Goal: Task Accomplishment & Management: Use online tool/utility

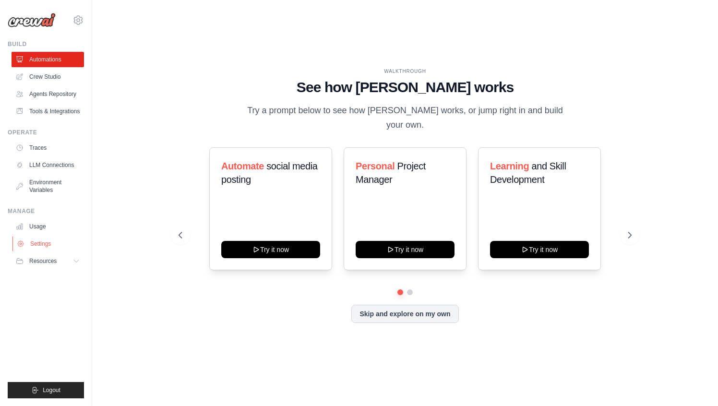
click at [51, 244] on link "Settings" at bounding box center [48, 243] width 73 height 15
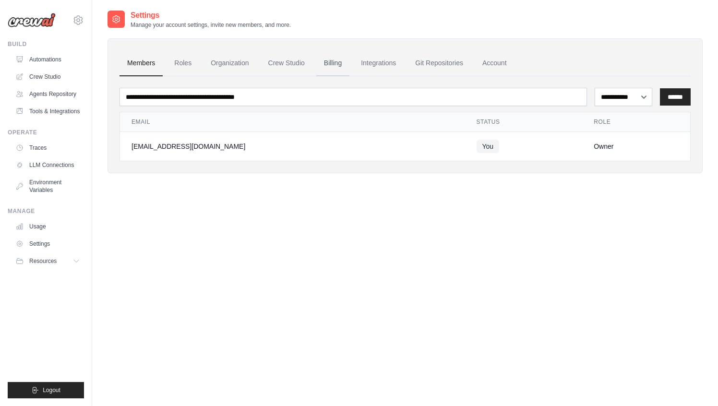
click at [335, 63] on link "Billing" at bounding box center [332, 63] width 33 height 26
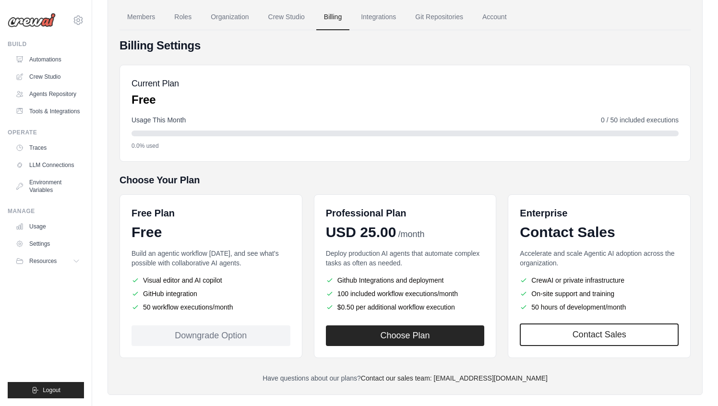
scroll to position [60, 0]
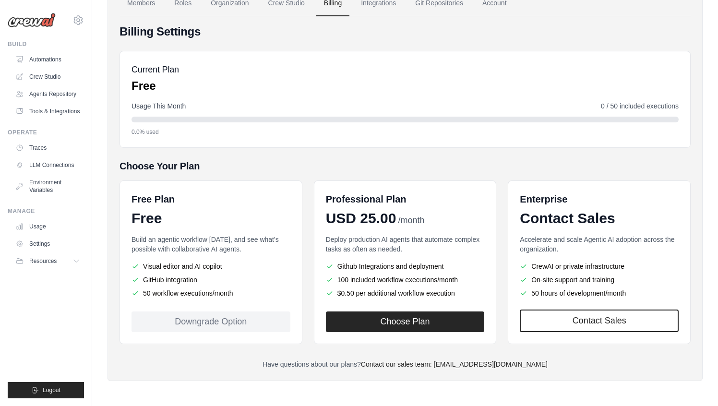
click at [578, 133] on div "0.0% used" at bounding box center [405, 132] width 547 height 8
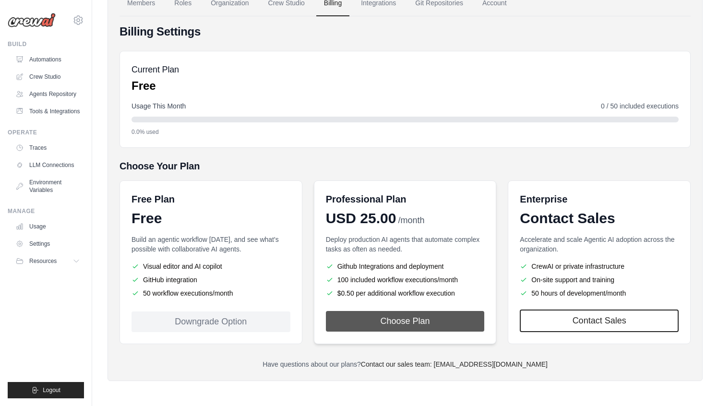
click at [444, 326] on button "Choose Plan" at bounding box center [405, 321] width 159 height 21
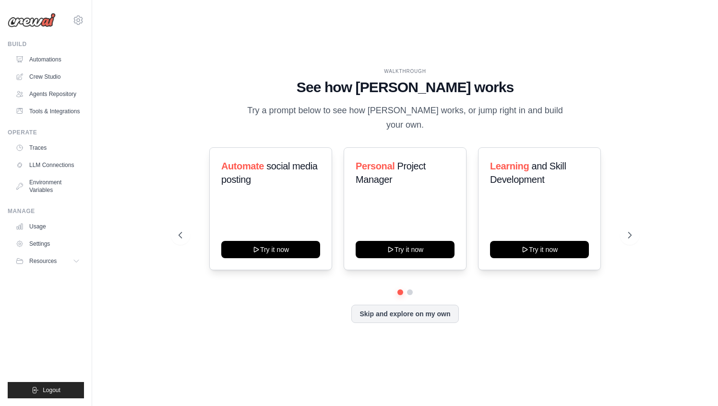
click at [172, 134] on div "WALKTHROUGH See how CrewAI works Try a prompt below to see how CrewAI works, or…" at bounding box center [405, 203] width 476 height 271
click at [49, 172] on link "LLM Connections" at bounding box center [48, 165] width 73 height 15
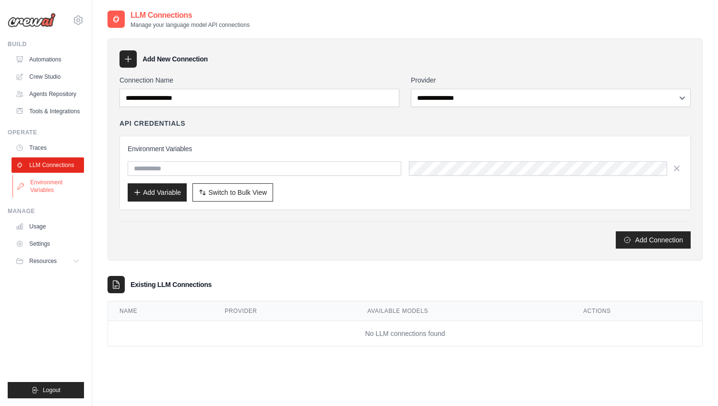
click at [54, 193] on link "Environment Variables" at bounding box center [48, 186] width 73 height 23
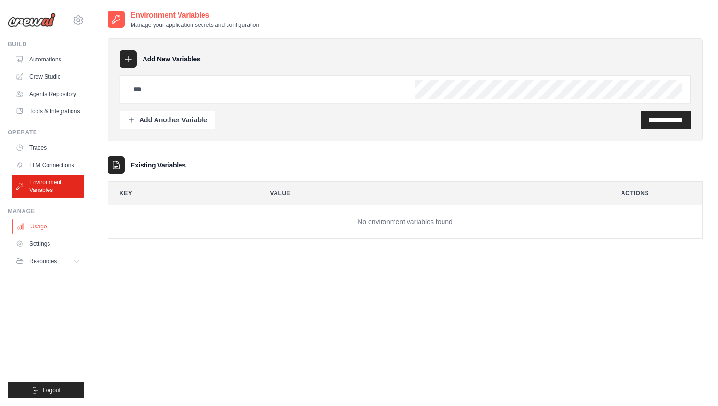
click at [48, 228] on link "Usage" at bounding box center [48, 226] width 73 height 15
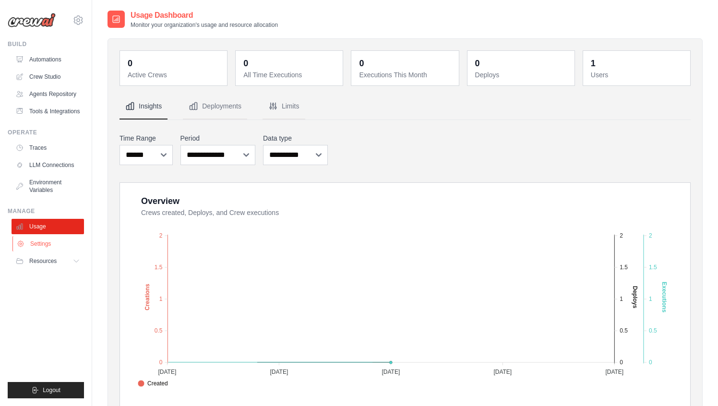
click at [45, 241] on link "Settings" at bounding box center [48, 243] width 73 height 15
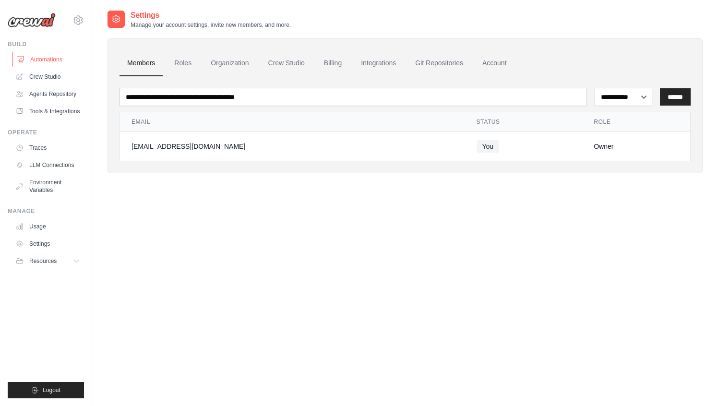
click at [52, 58] on link "Automations" at bounding box center [48, 59] width 73 height 15
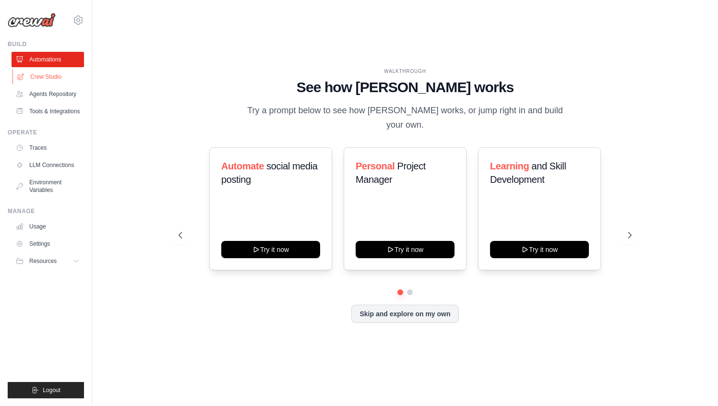
click at [46, 80] on link "Crew Studio" at bounding box center [48, 76] width 73 height 15
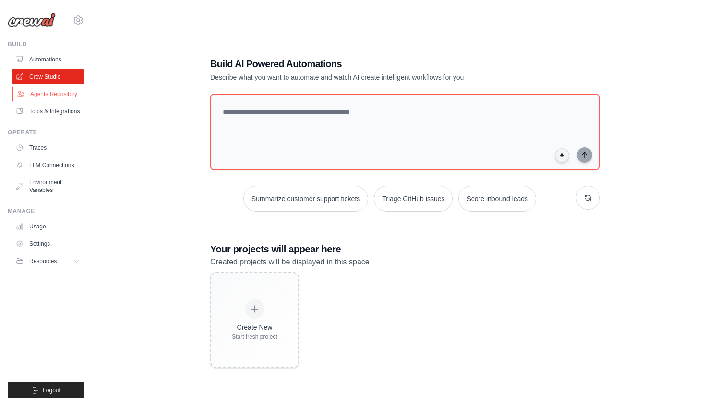
click at [49, 95] on link "Agents Repository" at bounding box center [48, 93] width 73 height 15
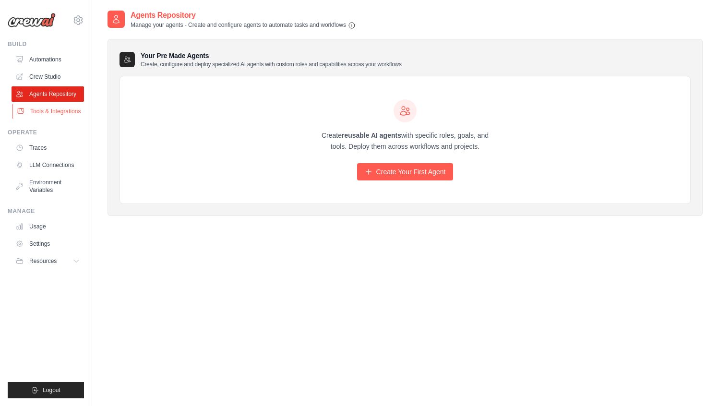
click at [60, 114] on link "Tools & Integrations" at bounding box center [48, 111] width 73 height 15
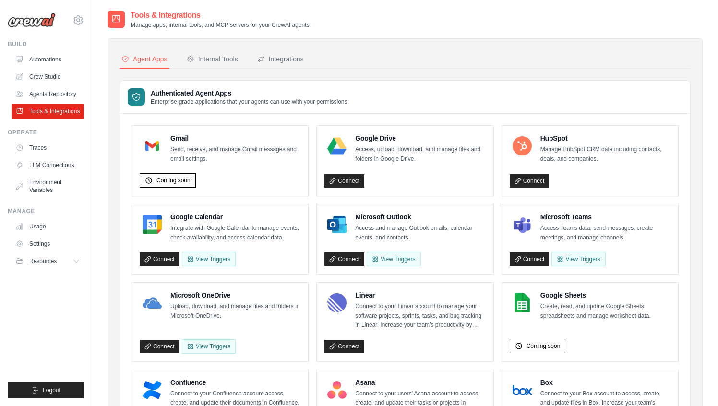
click at [221, 63] on div "Internal Tools" at bounding box center [212, 59] width 51 height 10
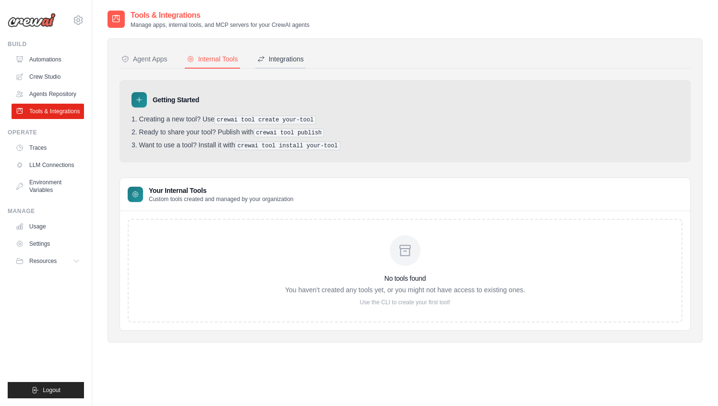
click at [275, 58] on div "Integrations" at bounding box center [280, 59] width 47 height 10
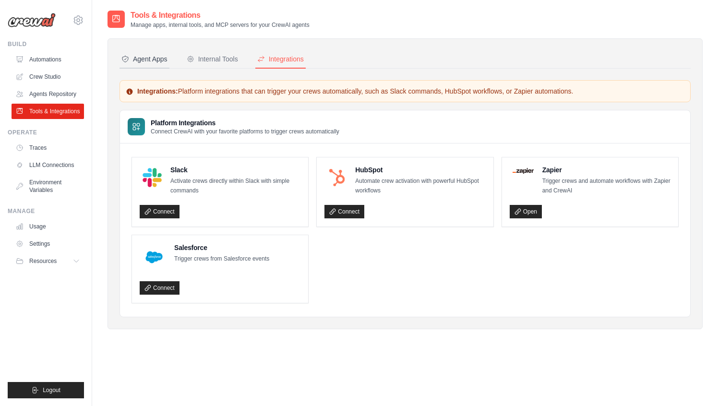
click at [156, 62] on div "Agent Apps" at bounding box center [144, 59] width 46 height 10
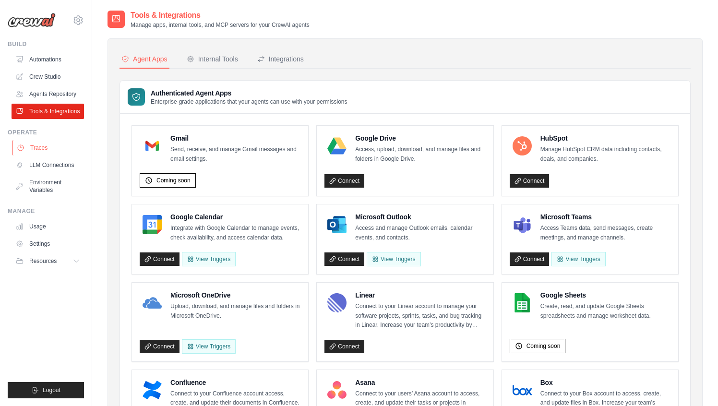
click at [44, 144] on link "Traces" at bounding box center [48, 147] width 73 height 15
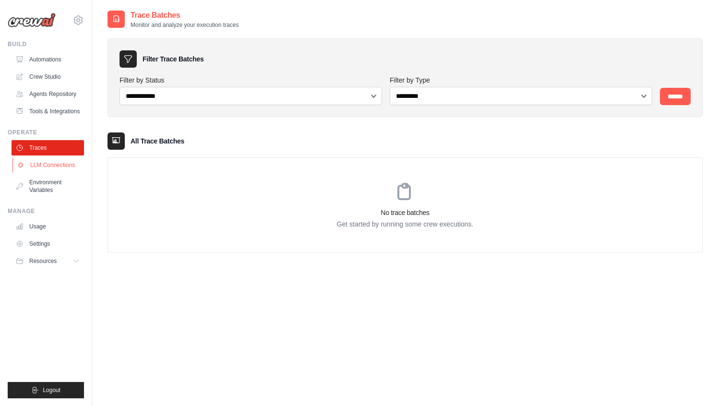
click at [51, 162] on link "LLM Connections" at bounding box center [48, 165] width 73 height 15
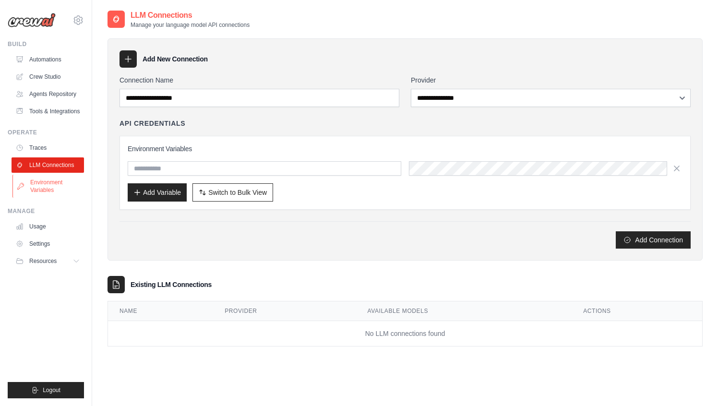
click at [47, 179] on link "Environment Variables" at bounding box center [48, 186] width 73 height 23
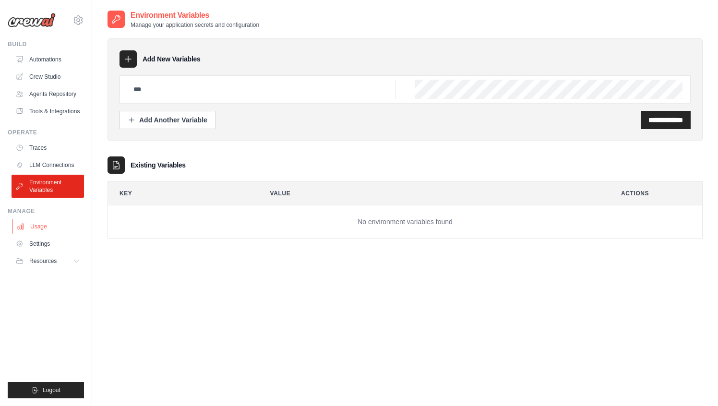
click at [42, 225] on link "Usage" at bounding box center [48, 226] width 73 height 15
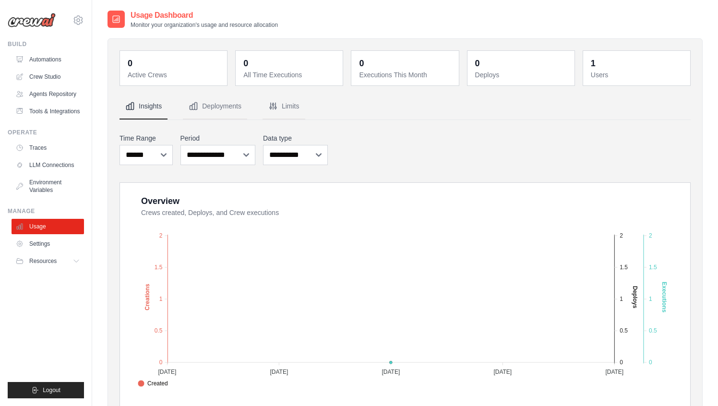
click at [116, 87] on div "0 Active Crews 0 All Time Executions 0 Executions This Month 0 Deploys 1 Users" at bounding box center [405, 354] width 595 height 633
click at [26, 66] on link "Automations" at bounding box center [48, 59] width 73 height 15
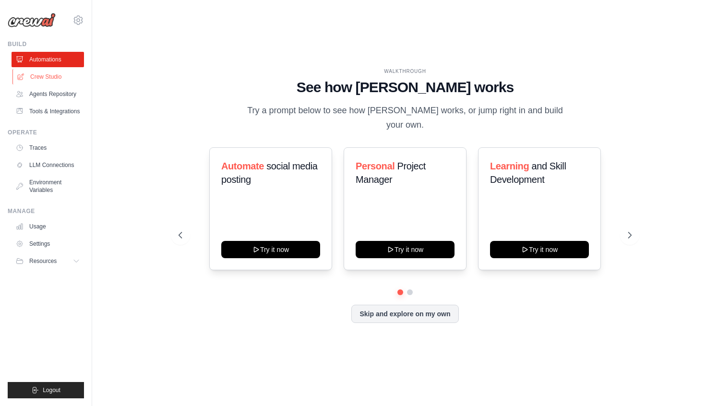
click at [63, 79] on link "Crew Studio" at bounding box center [48, 76] width 73 height 15
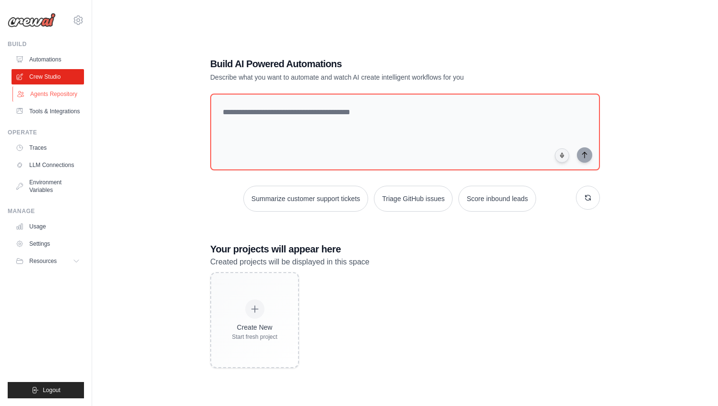
click at [60, 99] on link "Agents Repository" at bounding box center [48, 93] width 73 height 15
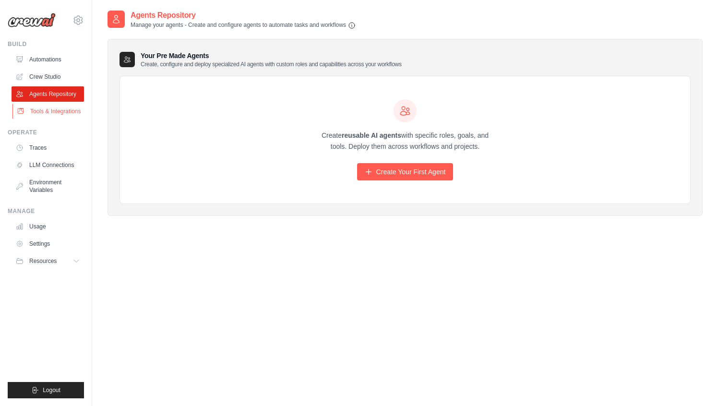
click at [69, 113] on link "Tools & Integrations" at bounding box center [48, 111] width 73 height 15
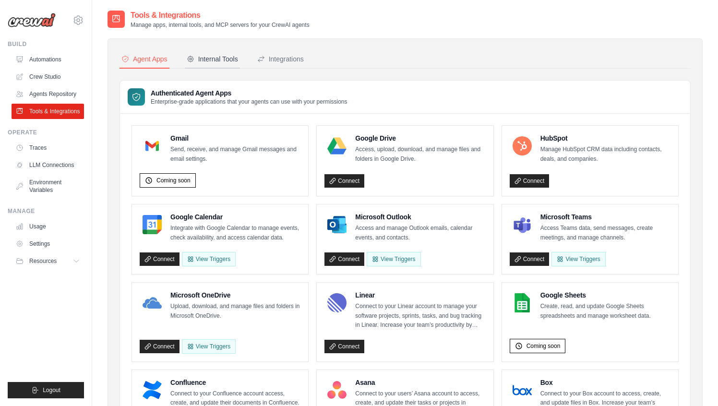
click at [203, 62] on div "Internal Tools" at bounding box center [212, 59] width 51 height 10
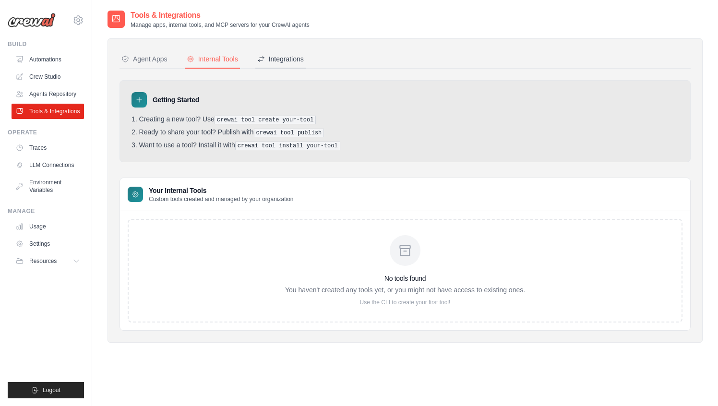
click at [284, 61] on div "Integrations" at bounding box center [280, 59] width 47 height 10
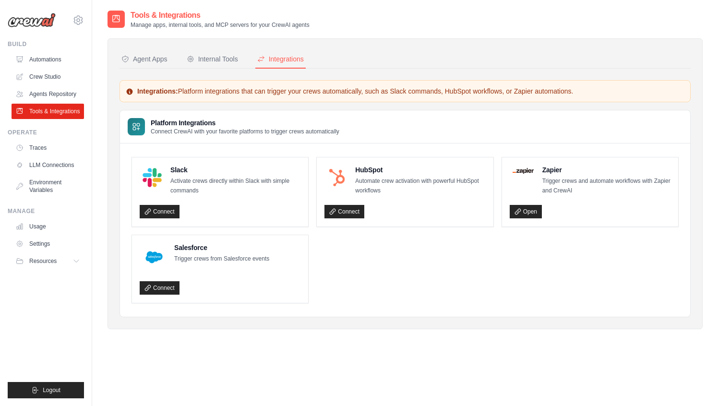
click at [617, 107] on div "Integrations: Platform integrations that can trigger your crews automatically, …" at bounding box center [405, 198] width 571 height 237
click at [360, 28] on div "Tools & Integrations Manage apps, internal tools, and MCP servers for your Crew…" at bounding box center [405, 19] width 595 height 19
click at [226, 97] on div "Integrations: Platform integrations that can trigger your crews automatically, …" at bounding box center [405, 91] width 571 height 22
click at [148, 58] on div "Agent Apps" at bounding box center [144, 59] width 46 height 10
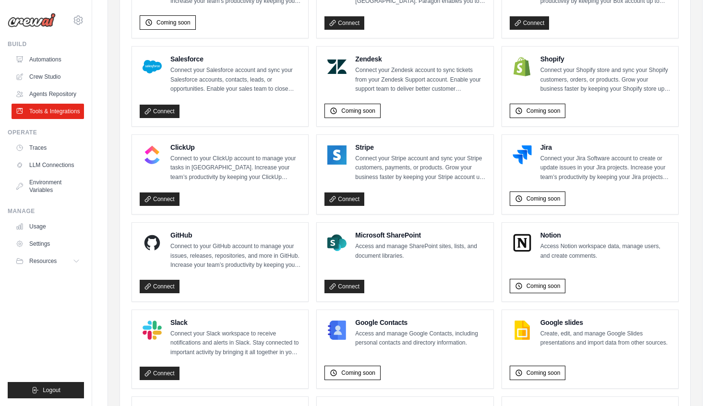
scroll to position [520, 0]
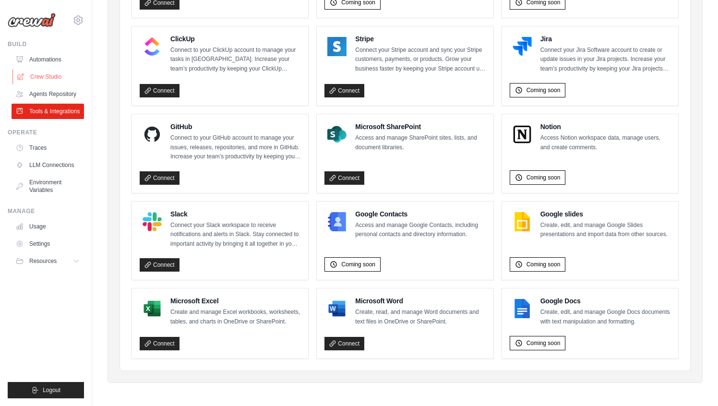
click at [49, 70] on link "Crew Studio" at bounding box center [48, 76] width 73 height 15
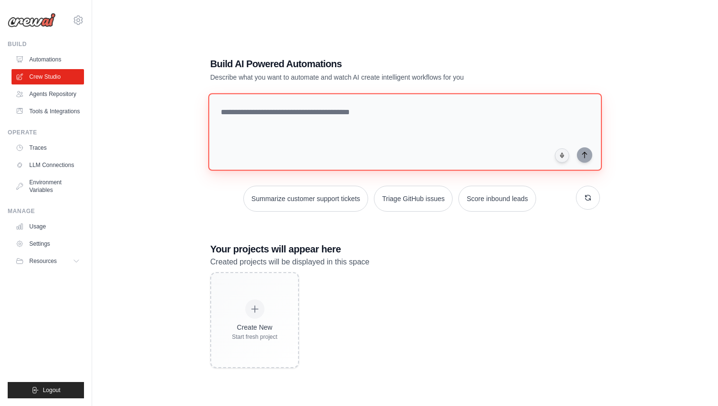
click at [467, 115] on textarea at bounding box center [405, 132] width 394 height 78
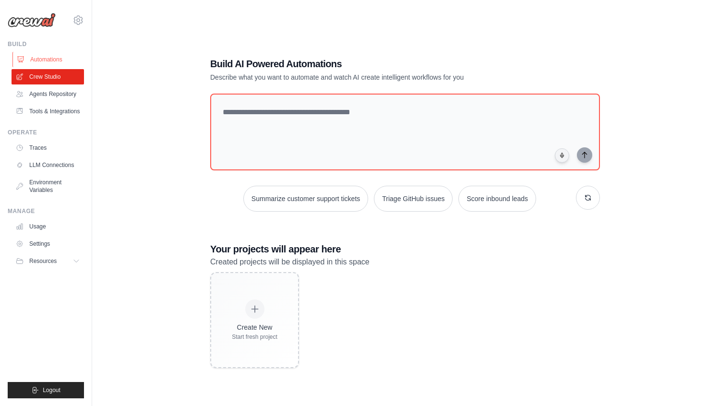
click at [53, 56] on link "Automations" at bounding box center [48, 59] width 73 height 15
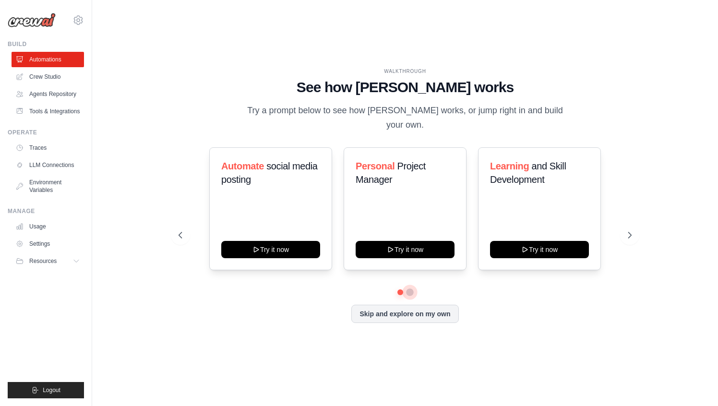
click at [409, 289] on button at bounding box center [410, 293] width 8 height 8
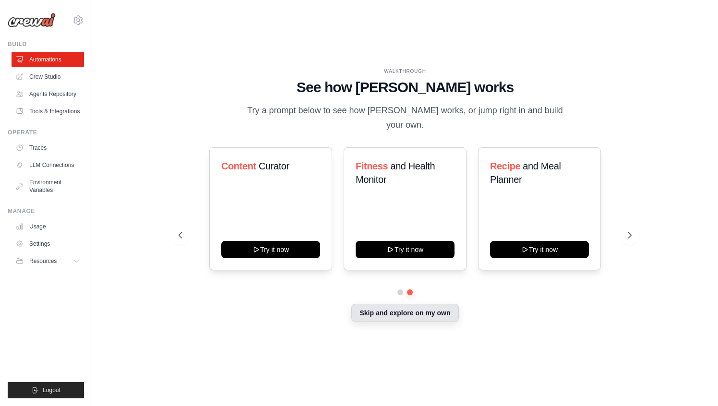
click at [417, 313] on button "Skip and explore on my own" at bounding box center [405, 313] width 107 height 18
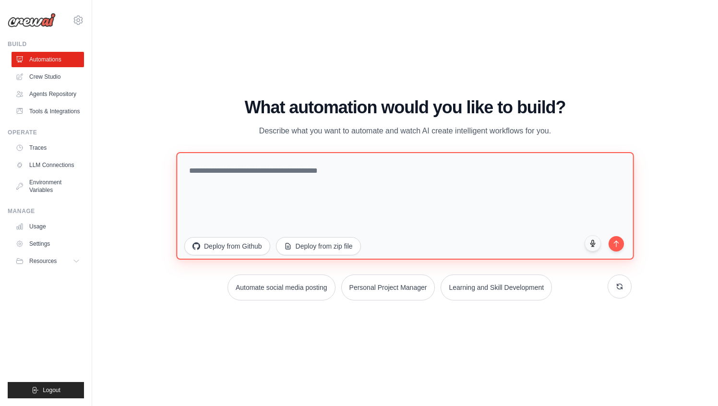
click at [243, 172] on textarea at bounding box center [405, 206] width 458 height 108
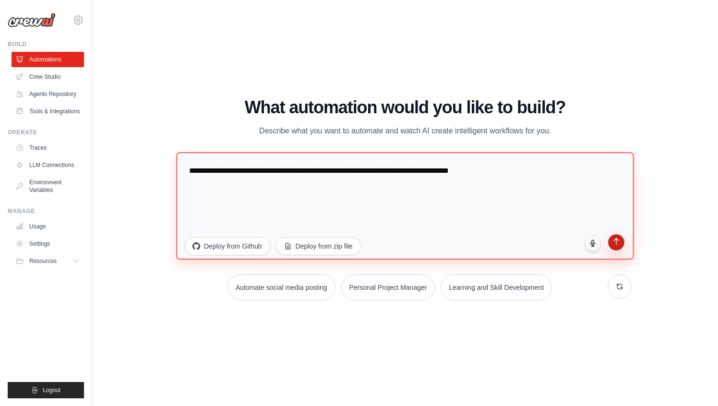
type textarea "**********"
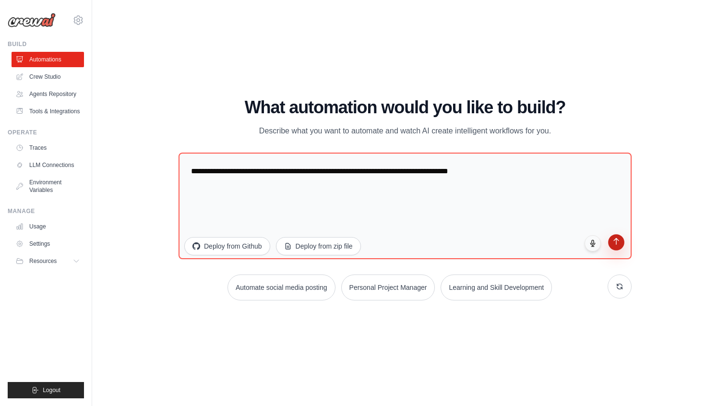
click at [615, 243] on icon "submit" at bounding box center [617, 242] width 8 height 8
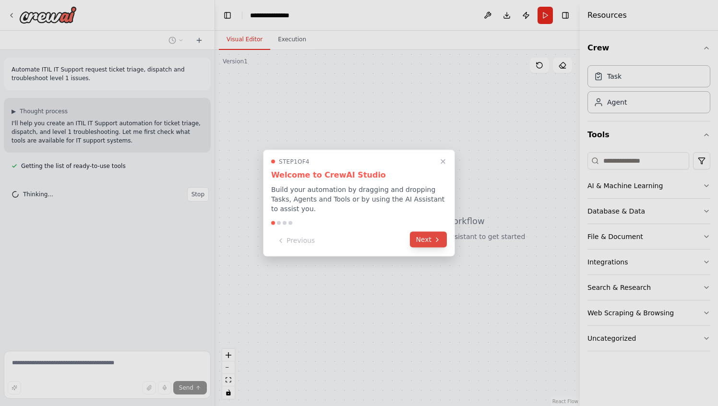
click at [429, 234] on button "Next" at bounding box center [428, 240] width 37 height 16
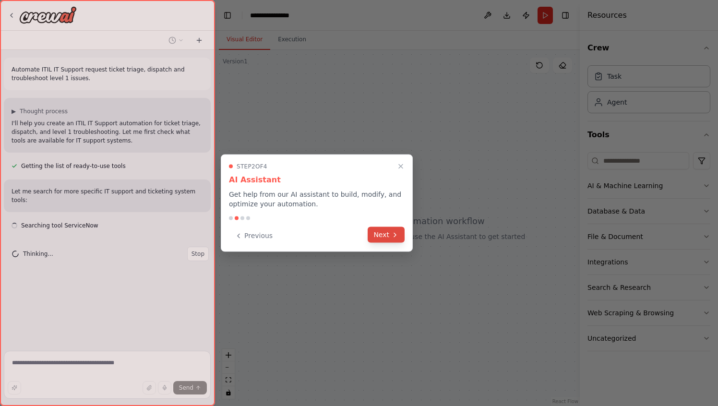
click at [378, 236] on button "Next" at bounding box center [386, 235] width 37 height 16
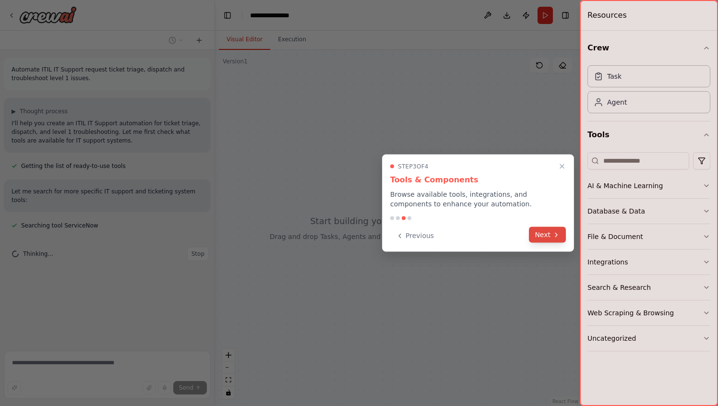
click at [533, 243] on div "Previous Next" at bounding box center [478, 236] width 176 height 16
click at [551, 233] on button "Next" at bounding box center [547, 235] width 37 height 16
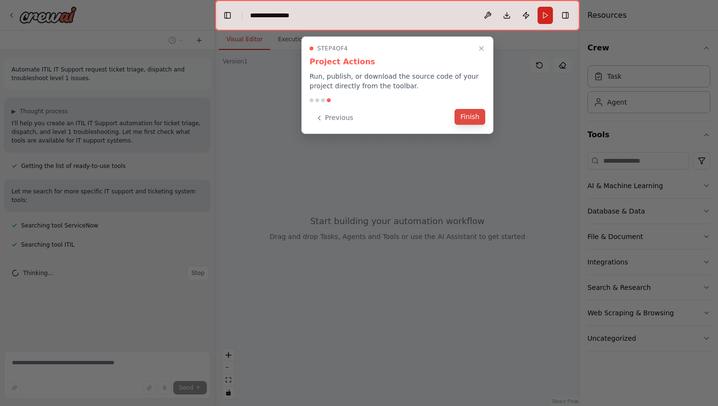
click at [473, 121] on button "Finish" at bounding box center [470, 117] width 31 height 16
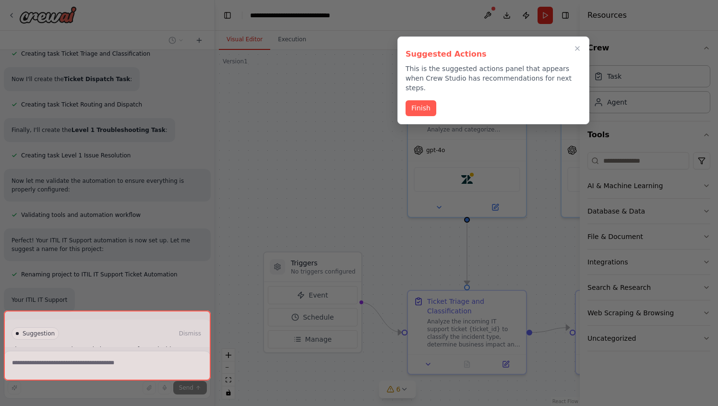
scroll to position [586, 0]
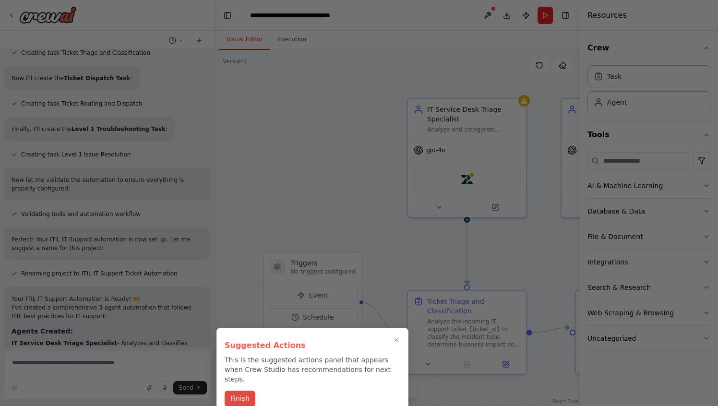
click at [247, 394] on button "Finish" at bounding box center [240, 399] width 31 height 16
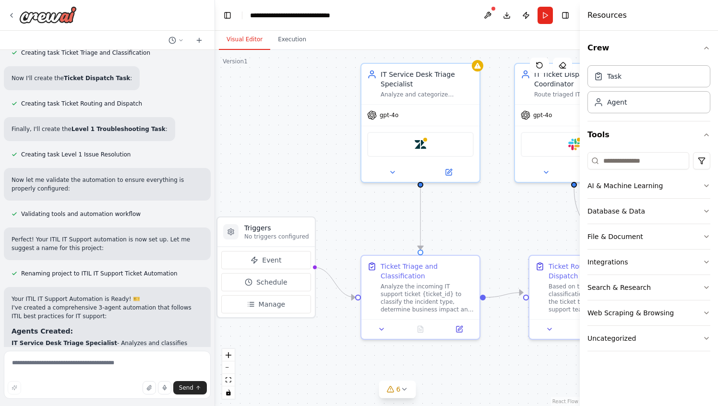
drag, startPoint x: 333, startPoint y: 166, endPoint x: 295, endPoint y: 134, distance: 49.1
click at [295, 134] on div ".deletable-edge-delete-btn { width: 20px; height: 20px; border: 0px solid #ffff…" at bounding box center [397, 228] width 365 height 356
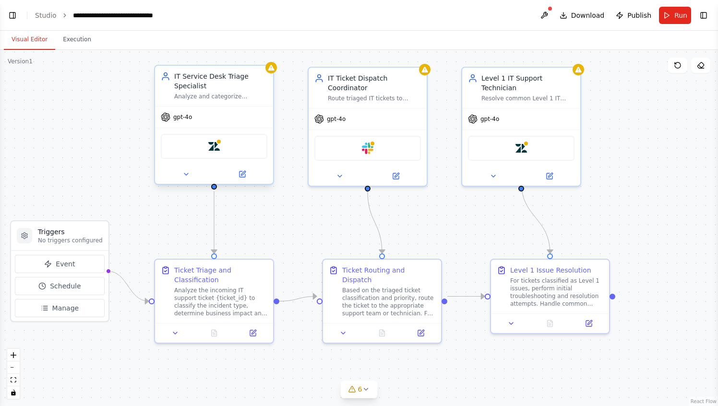
scroll to position [911, 0]
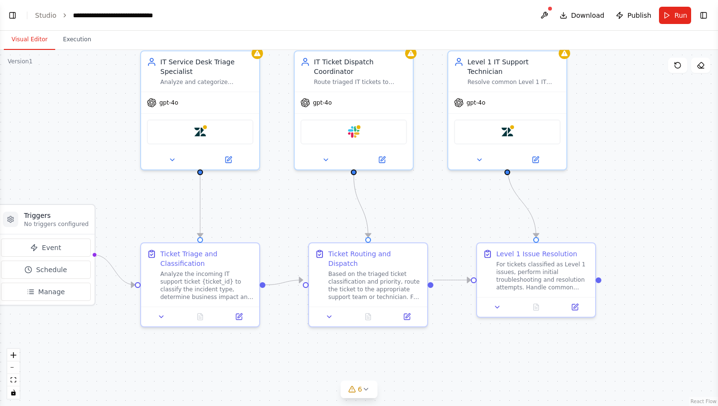
drag, startPoint x: 121, startPoint y: 339, endPoint x: 107, endPoint y: 323, distance: 21.1
click at [107, 323] on div ".deletable-edge-delete-btn { width: 20px; height: 20px; border: 0px solid #ffff…" at bounding box center [359, 228] width 718 height 356
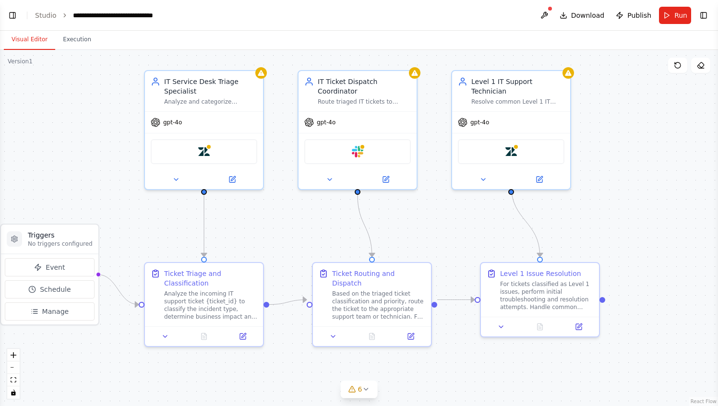
drag, startPoint x: 107, startPoint y: 323, endPoint x: 118, endPoint y: 353, distance: 32.0
click at [118, 353] on div ".deletable-edge-delete-btn { width: 20px; height: 20px; border: 0px solid #ffff…" at bounding box center [359, 228] width 718 height 356
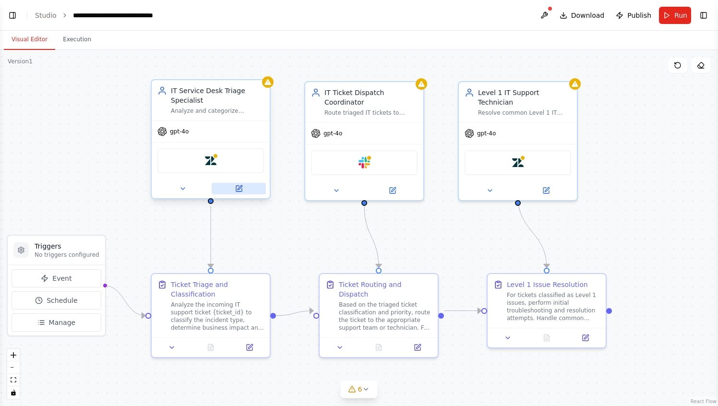
click at [242, 188] on icon at bounding box center [239, 189] width 8 height 8
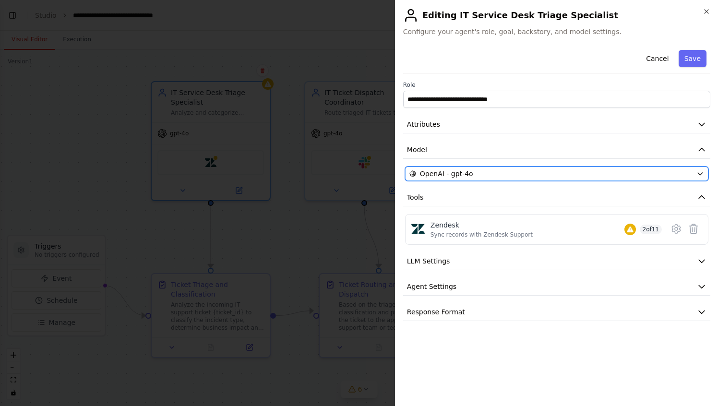
click at [455, 173] on span "OpenAI - gpt-4o" at bounding box center [446, 174] width 53 height 10
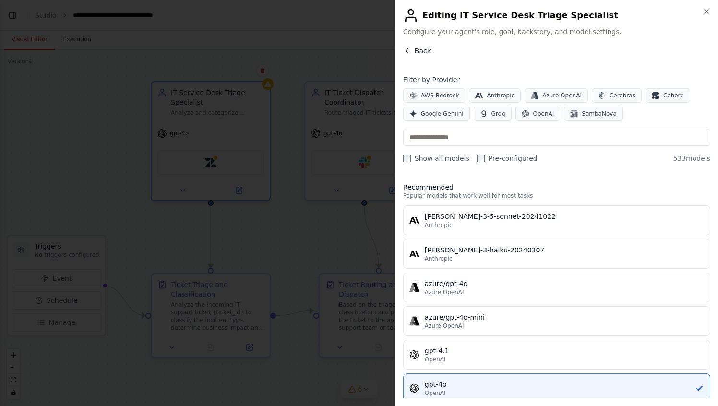
click at [405, 49] on icon "button" at bounding box center [407, 51] width 8 height 8
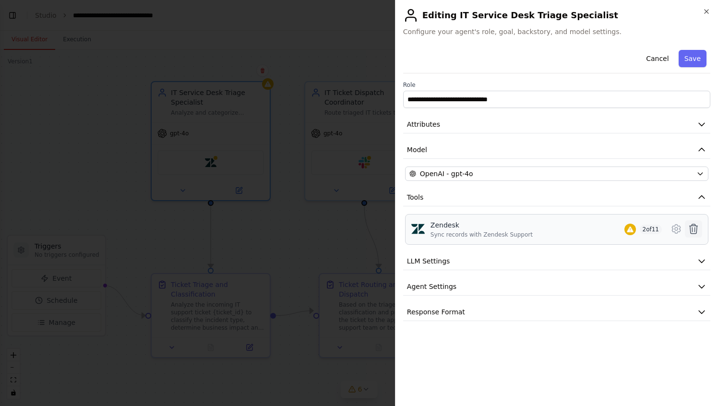
click at [697, 225] on icon at bounding box center [694, 229] width 12 height 12
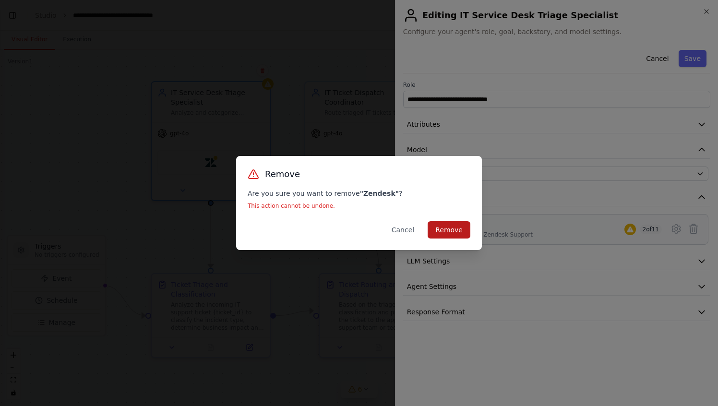
click at [447, 230] on button "Remove" at bounding box center [449, 229] width 43 height 17
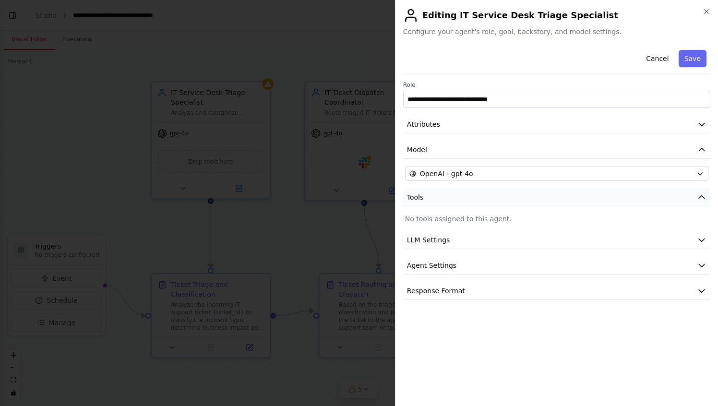
click at [460, 199] on button "Tools" at bounding box center [556, 198] width 307 height 18
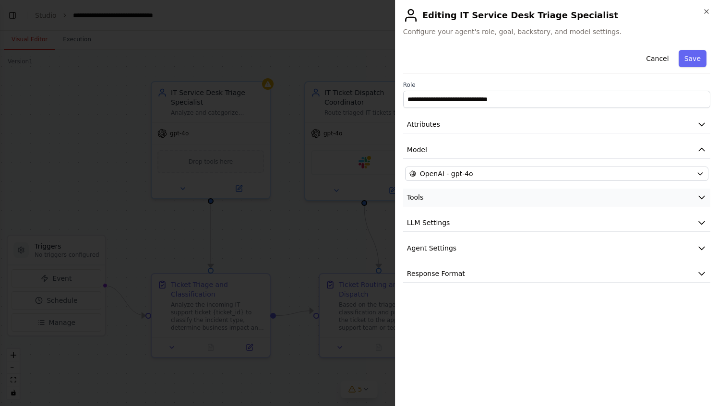
click at [460, 199] on button "Tools" at bounding box center [556, 198] width 307 height 18
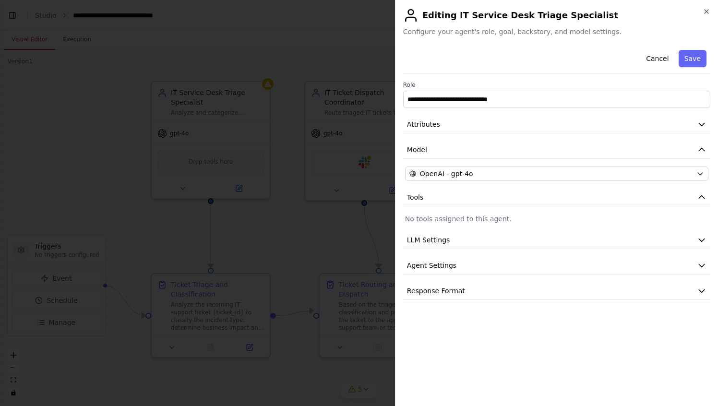
click at [460, 217] on p "No tools assigned to this agent." at bounding box center [557, 219] width 304 height 10
click at [455, 240] on button "LLM Settings" at bounding box center [556, 240] width 307 height 18
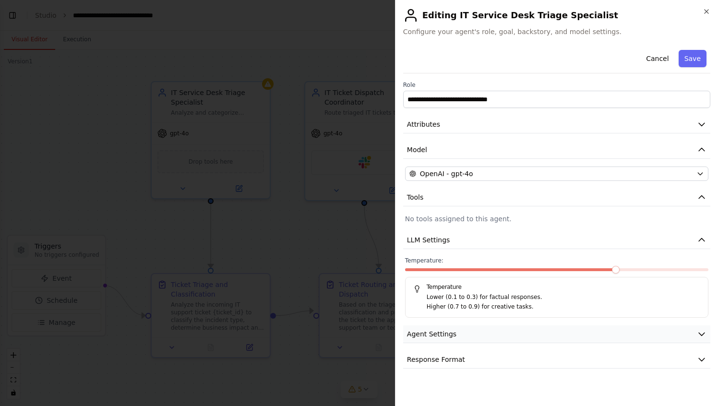
click at [456, 330] on button "Agent Settings" at bounding box center [556, 335] width 307 height 18
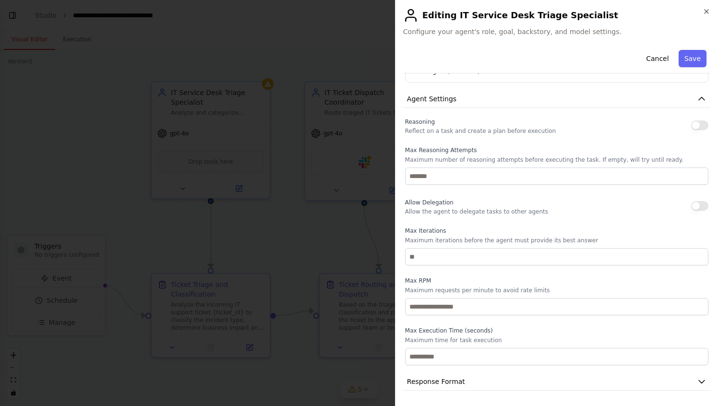
scroll to position [0, 0]
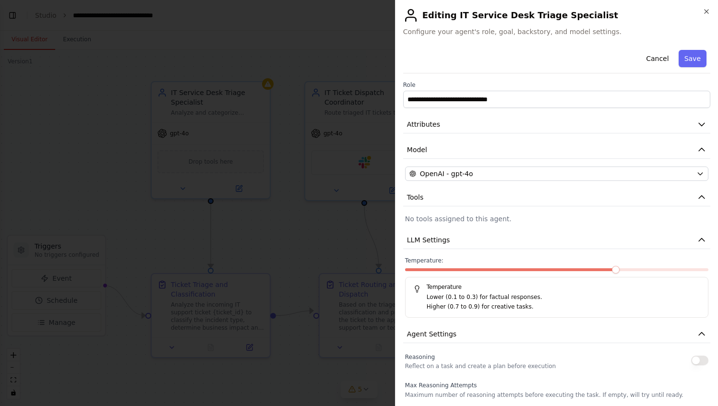
click at [459, 222] on p "No tools assigned to this agent." at bounding box center [557, 219] width 304 height 10
click at [496, 241] on button "LLM Settings" at bounding box center [556, 240] width 307 height 18
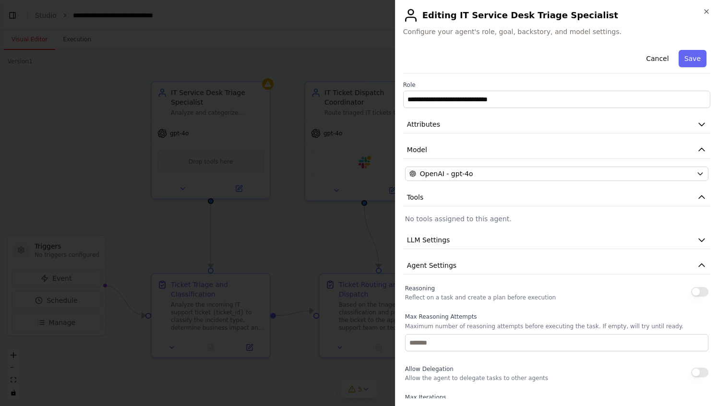
click at [578, 216] on p "No tools assigned to this agent." at bounding box center [557, 219] width 304 height 10
click at [652, 60] on button "Cancel" at bounding box center [658, 58] width 34 height 17
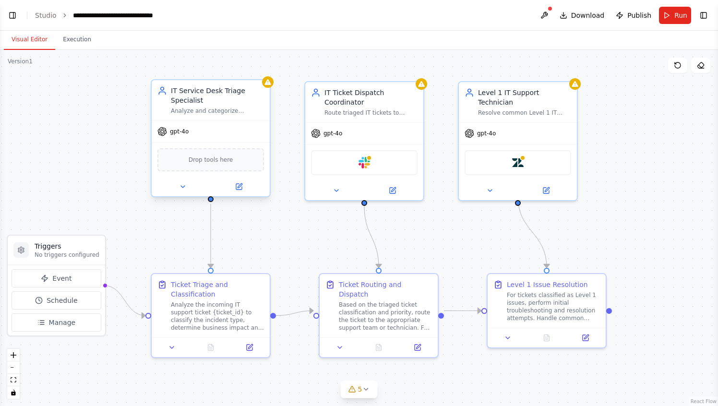
click at [229, 163] on span "Drop tools here" at bounding box center [211, 160] width 45 height 10
click at [242, 188] on icon at bounding box center [239, 187] width 8 height 8
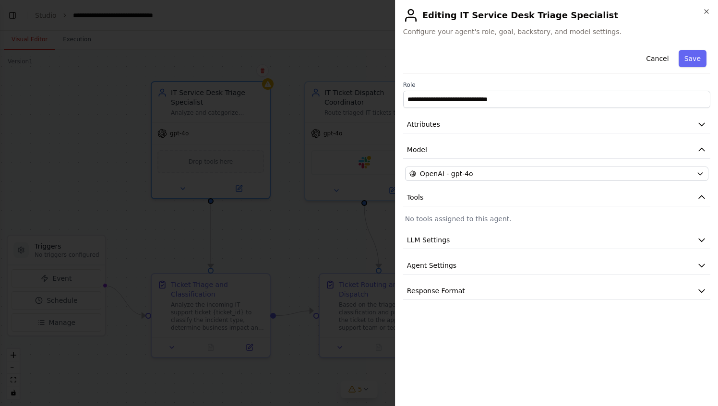
click at [476, 219] on p "No tools assigned to this agent." at bounding box center [557, 219] width 304 height 10
click at [451, 196] on button "Tools" at bounding box center [556, 198] width 307 height 18
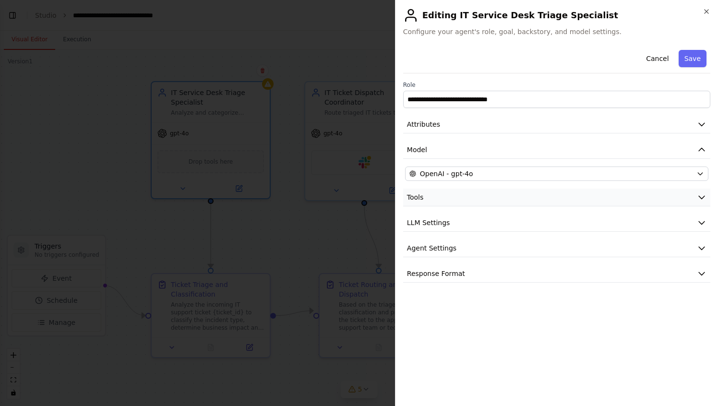
click at [451, 196] on button "Tools" at bounding box center [556, 198] width 307 height 18
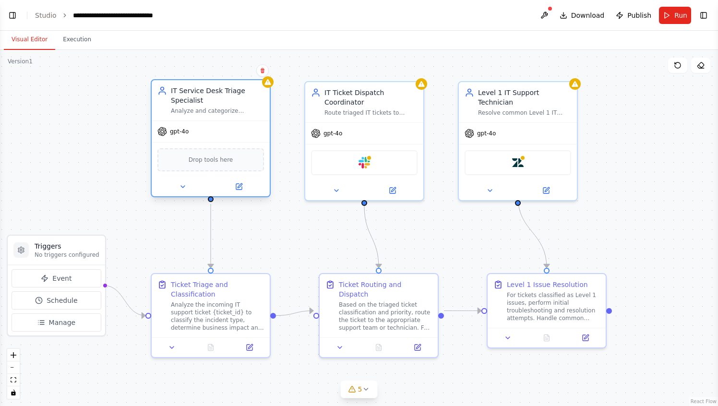
click at [206, 162] on span "Drop tools here" at bounding box center [211, 160] width 45 height 10
click at [361, 390] on span "5" at bounding box center [360, 390] width 4 height 10
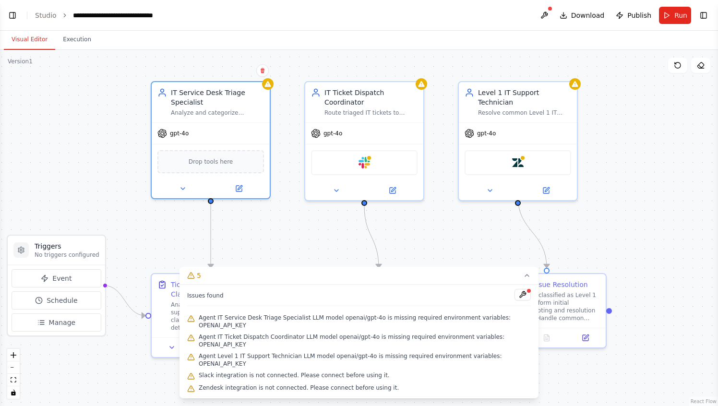
click at [675, 198] on div ".deletable-edge-delete-btn { width: 20px; height: 20px; border: 0px solid #ffff…" at bounding box center [359, 228] width 718 height 356
click at [180, 188] on icon at bounding box center [183, 187] width 8 height 8
click at [527, 276] on icon at bounding box center [527, 276] width 8 height 8
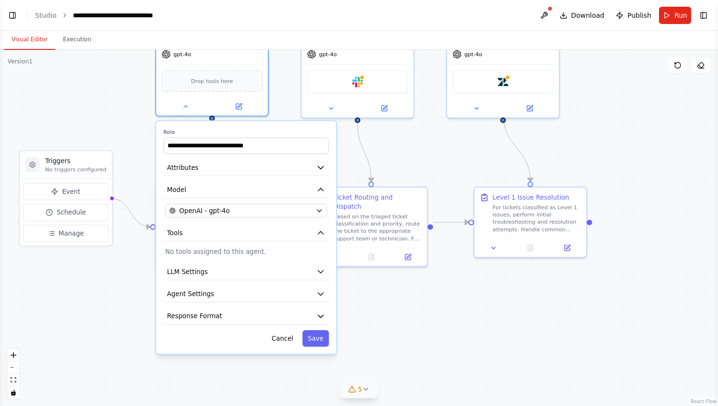
drag, startPoint x: 430, startPoint y: 244, endPoint x: 431, endPoint y: 156, distance: 88.4
click at [431, 156] on div ".deletable-edge-delete-btn { width: 20px; height: 20px; border: 0px solid #ffff…" at bounding box center [359, 228] width 718 height 356
click at [324, 268] on icon "button" at bounding box center [320, 271] width 9 height 9
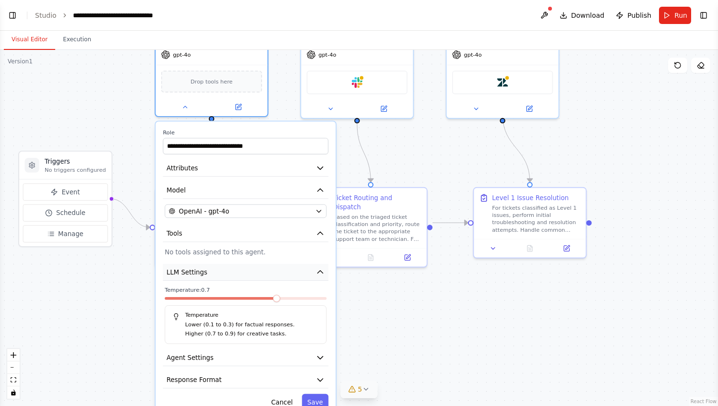
click at [324, 268] on icon "button" at bounding box center [320, 271] width 9 height 9
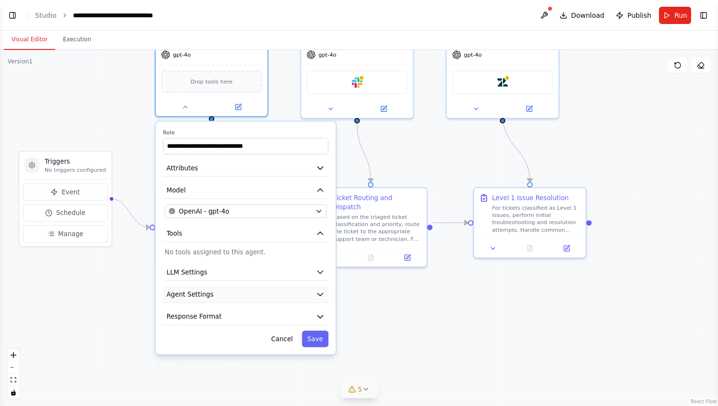
click at [325, 293] on button "Agent Settings" at bounding box center [246, 294] width 166 height 17
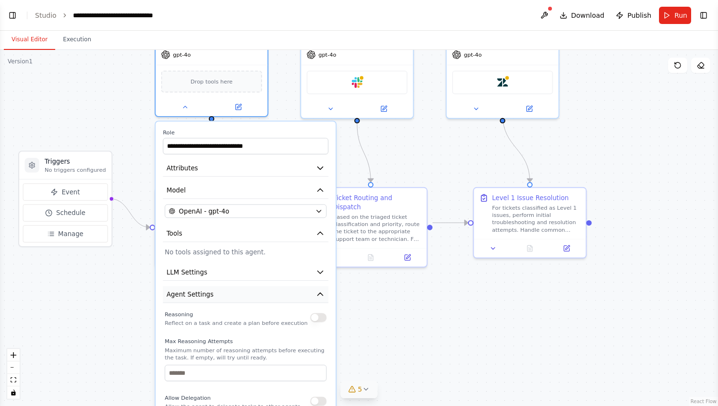
click at [325, 292] on button "Agent Settings" at bounding box center [246, 294] width 166 height 17
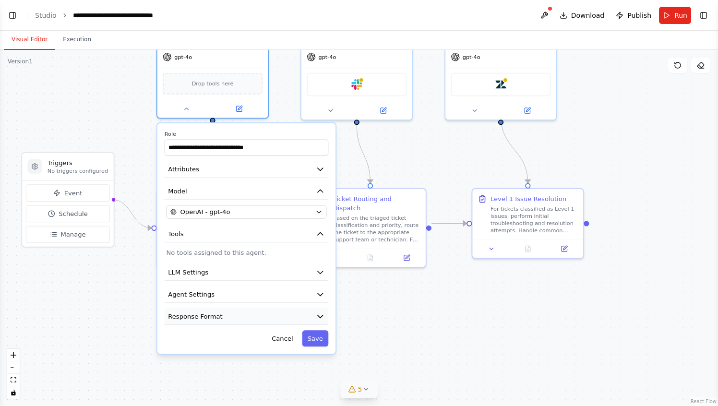
click at [318, 315] on icon "button" at bounding box center [320, 316] width 9 height 9
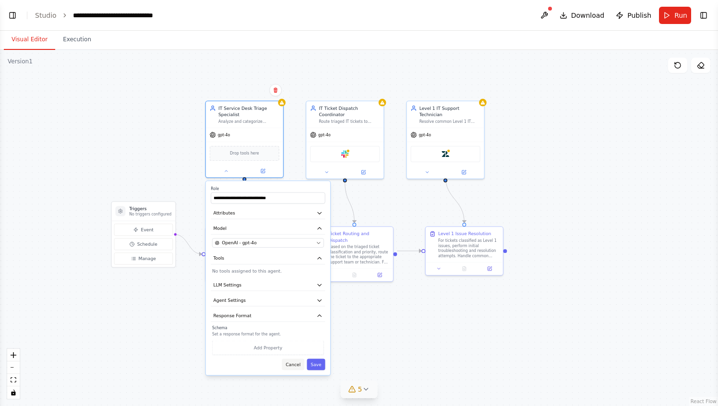
click at [293, 368] on button "Cancel" at bounding box center [293, 365] width 23 height 12
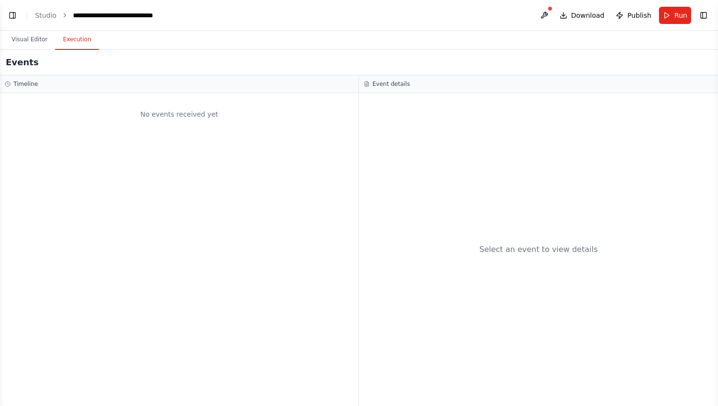
click at [70, 39] on button "Execution" at bounding box center [77, 40] width 44 height 20
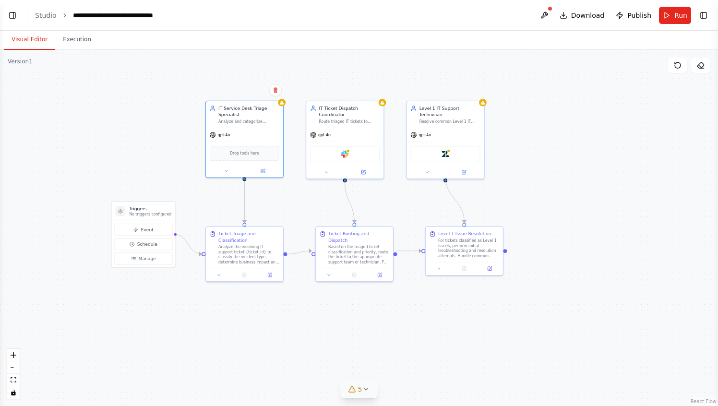
click at [35, 37] on button "Visual Editor" at bounding box center [29, 40] width 51 height 20
click at [253, 123] on div "IT Service Desk Triage Specialist Analyze and categorize incoming IT support ti…" at bounding box center [244, 113] width 77 height 26
click at [264, 169] on icon at bounding box center [263, 169] width 3 height 3
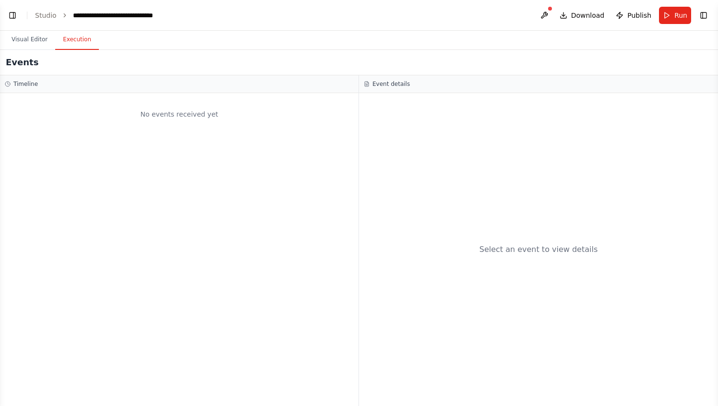
click at [77, 38] on button "Execution" at bounding box center [77, 40] width 44 height 20
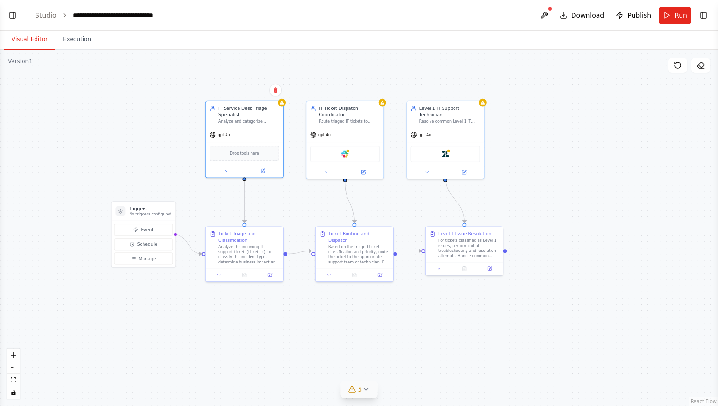
click at [32, 42] on button "Visual Editor" at bounding box center [29, 40] width 51 height 20
click at [132, 228] on button "Event" at bounding box center [143, 230] width 59 height 12
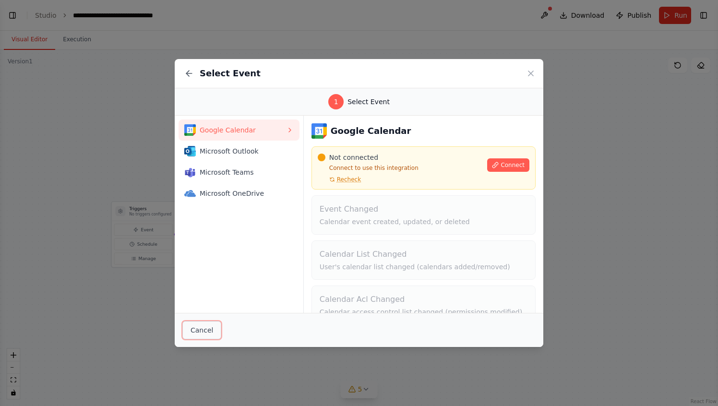
click at [189, 338] on button "Cancel" at bounding box center [201, 330] width 39 height 18
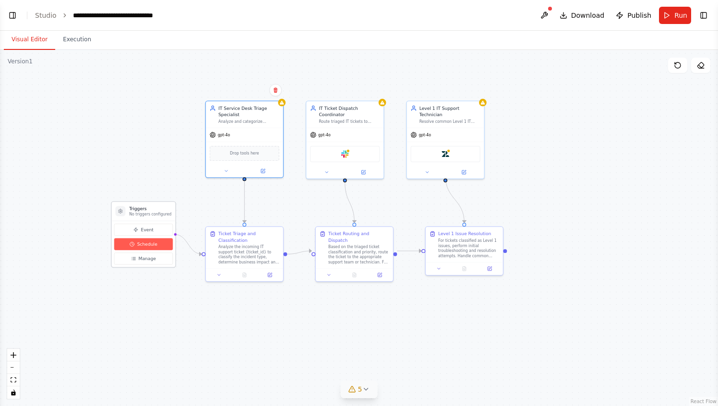
click at [156, 248] on button "Schedule" at bounding box center [143, 244] width 59 height 12
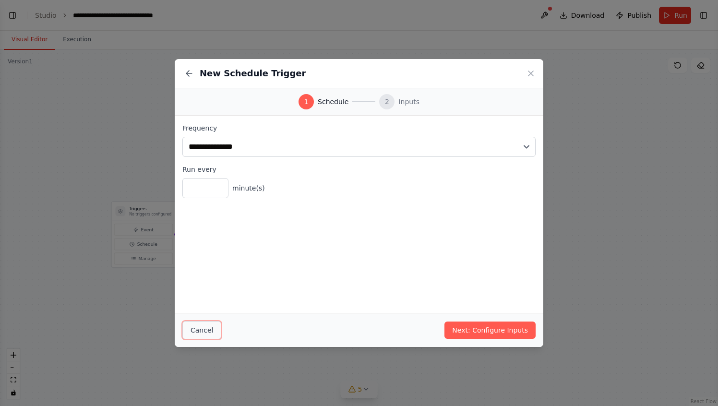
click at [201, 329] on button "Cancel" at bounding box center [201, 330] width 39 height 18
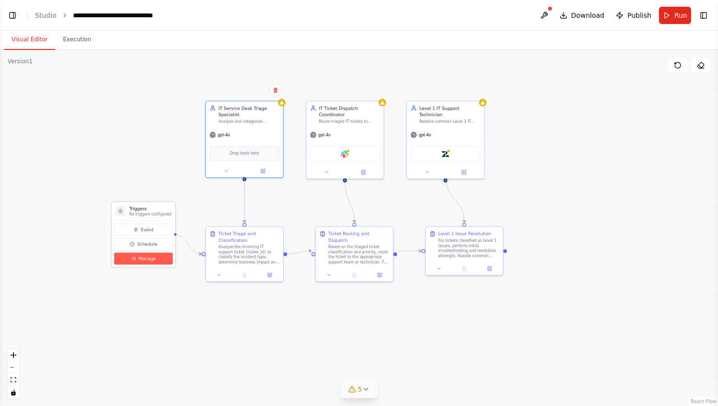
click at [158, 257] on button "Manage" at bounding box center [143, 259] width 59 height 12
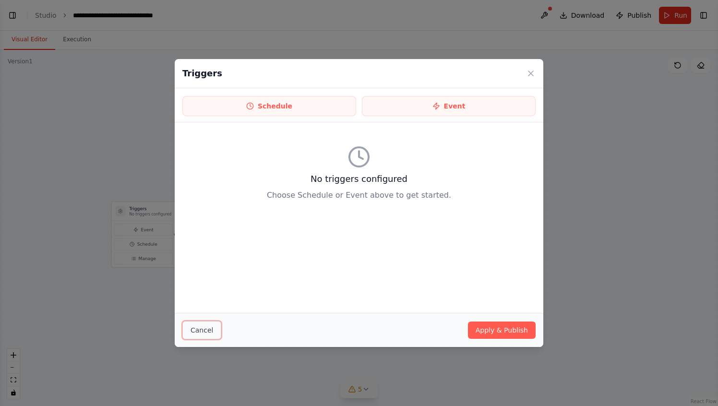
click at [204, 329] on button "Cancel" at bounding box center [201, 330] width 39 height 18
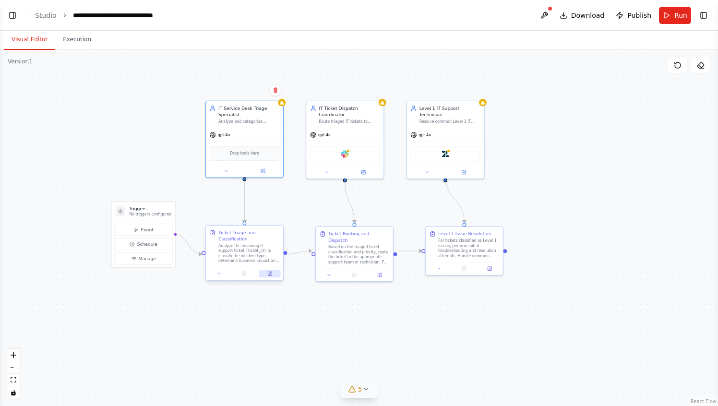
click at [270, 273] on icon at bounding box center [270, 273] width 3 height 3
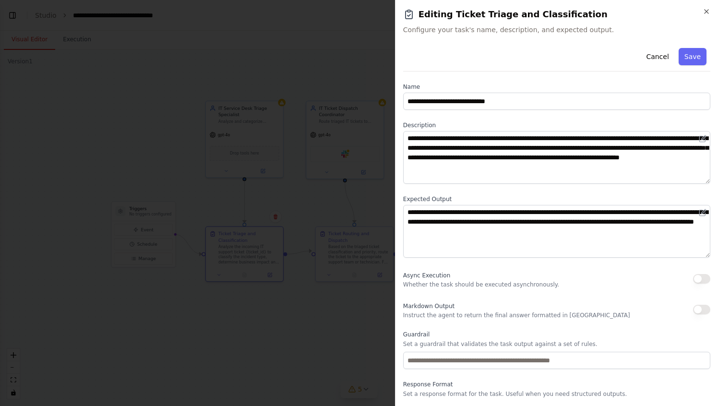
scroll to position [27, 0]
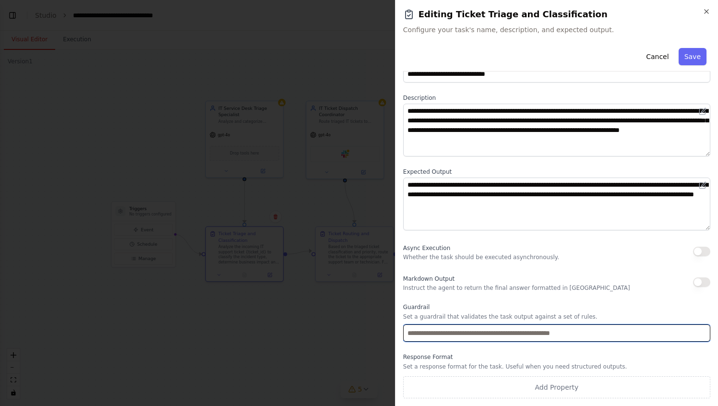
click at [484, 332] on input "text" at bounding box center [556, 333] width 307 height 17
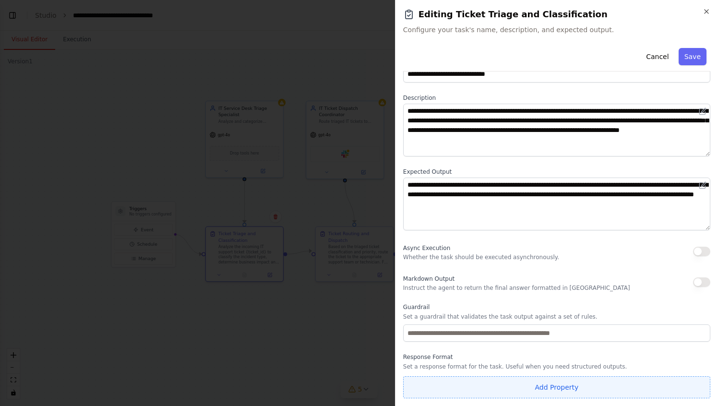
click at [499, 387] on button "Add Property" at bounding box center [556, 388] width 307 height 22
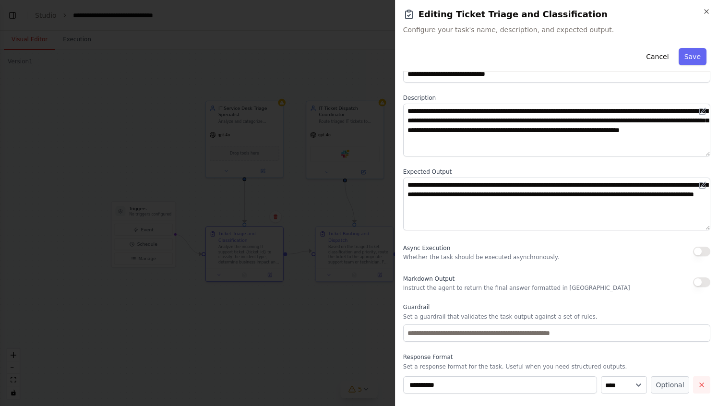
click at [700, 383] on icon "button" at bounding box center [702, 385] width 4 height 4
